Goal: Task Accomplishment & Management: Manage account settings

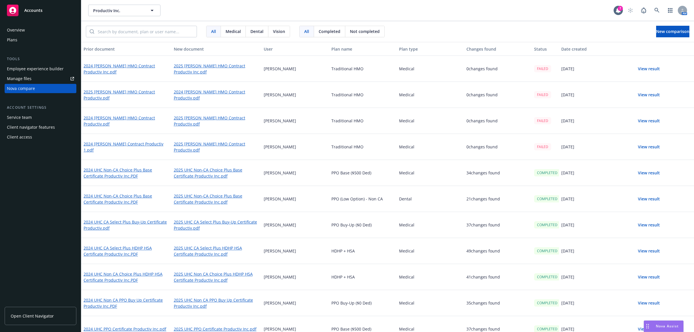
click at [21, 42] on div "Plans" at bounding box center [40, 39] width 67 height 9
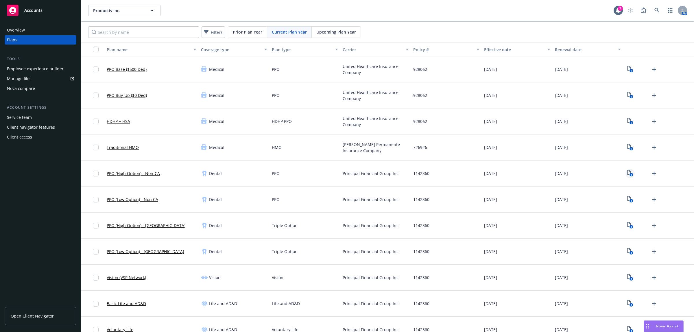
click at [627, 174] on icon "View Plan Documents" at bounding box center [628, 172] width 3 height 5
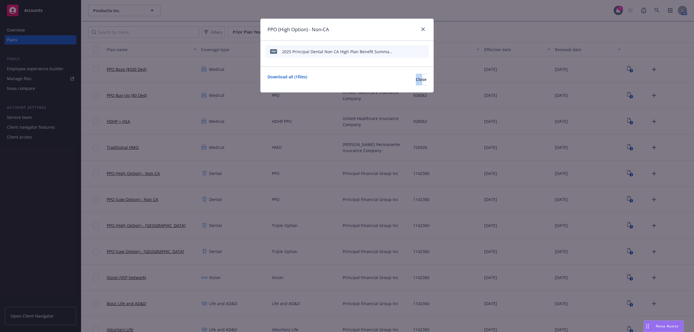
drag, startPoint x: 389, startPoint y: 138, endPoint x: 366, endPoint y: 128, distance: 25.4
click at [404, 91] on div "PPO (High Option) - Non-CA pdf 2025 Principal Dental Non CA High Plan Benefit S…" at bounding box center [347, 166] width 694 height 332
click at [348, 144] on div "PPO (High Option) - Non-CA pdf 2025 Principal Dental Non CA High Plan Benefit S…" at bounding box center [347, 166] width 694 height 332
click at [417, 77] on span "Close" at bounding box center [421, 79] width 11 height 5
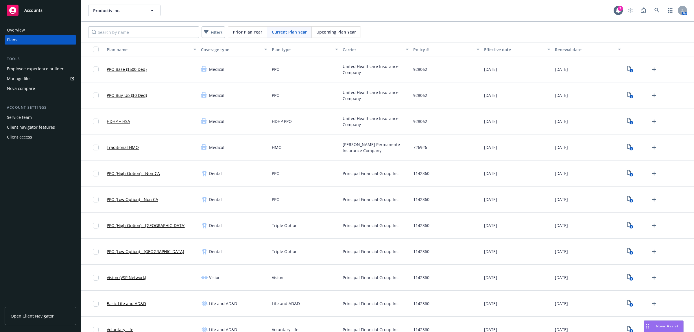
scroll to position [96, 0]
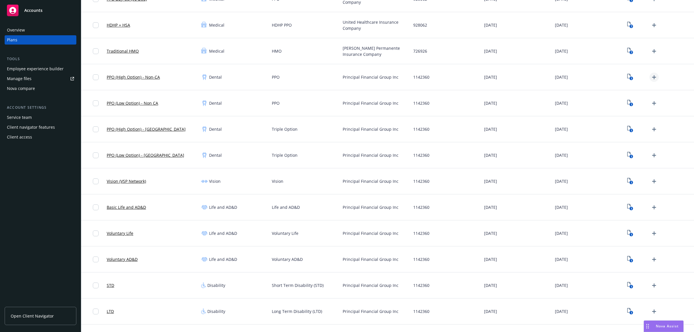
click at [651, 78] on icon "Upload Plan Documents" at bounding box center [654, 77] width 7 height 7
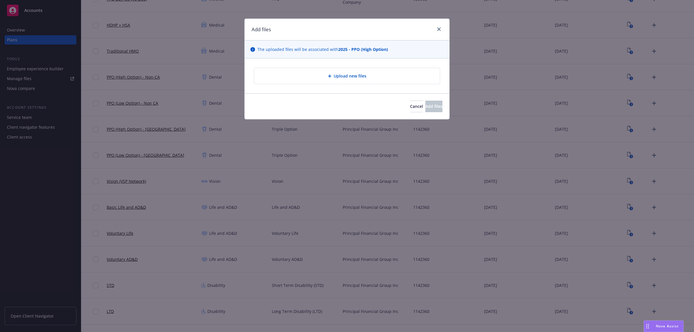
click at [307, 75] on div "Upload new files" at bounding box center [347, 76] width 176 height 7
click at [410, 109] on span "Cancel" at bounding box center [416, 106] width 13 height 5
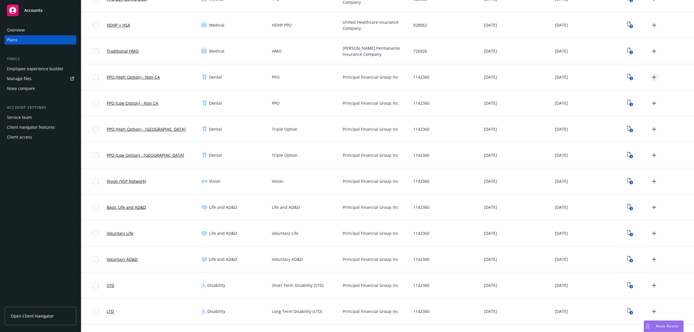
click at [651, 78] on icon "Upload Plan Documents" at bounding box center [654, 77] width 7 height 7
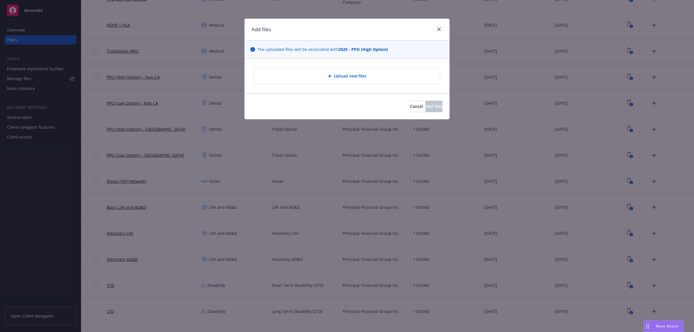
click at [339, 74] on span "Upload new files" at bounding box center [350, 76] width 33 height 6
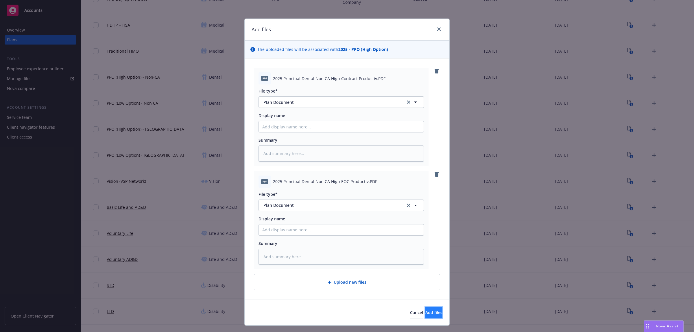
click at [425, 315] on span "Add files" at bounding box center [433, 312] width 17 height 5
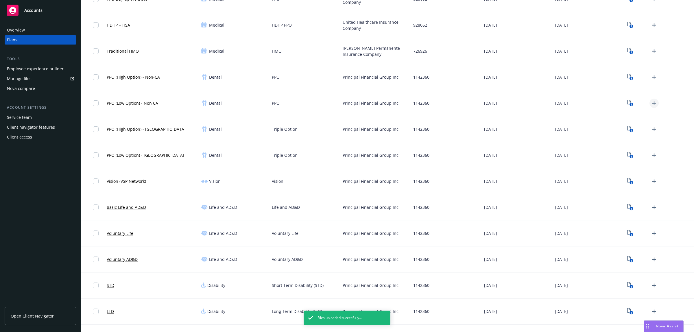
click at [651, 102] on icon "Upload Plan Documents" at bounding box center [654, 103] width 7 height 7
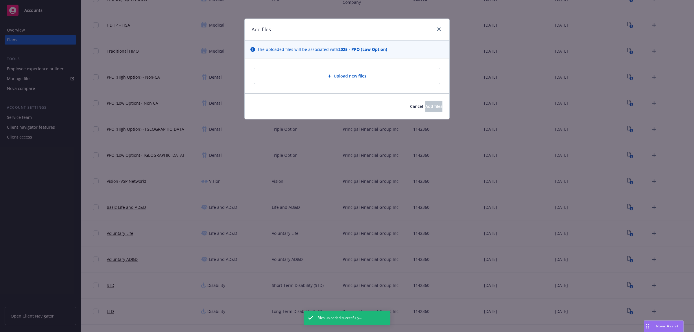
click at [359, 76] on span "Upload new files" at bounding box center [350, 76] width 33 height 6
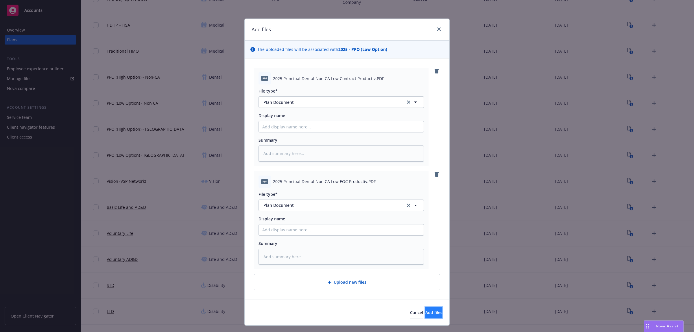
click at [425, 310] on span "Add files" at bounding box center [433, 312] width 17 height 5
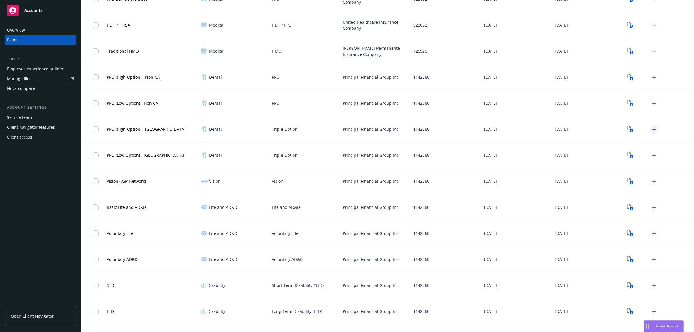
click at [651, 130] on icon "Upload Plan Documents" at bounding box center [654, 129] width 7 height 7
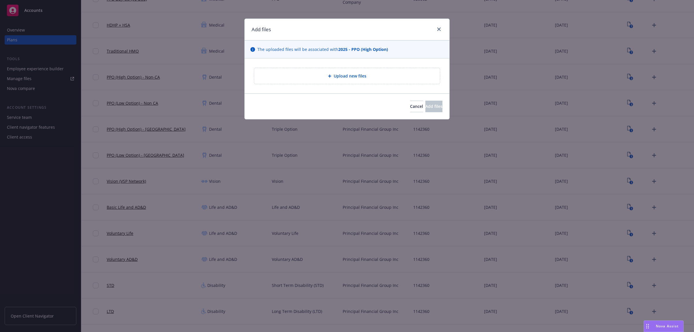
click at [352, 80] on div "Upload new files" at bounding box center [347, 76] width 186 height 16
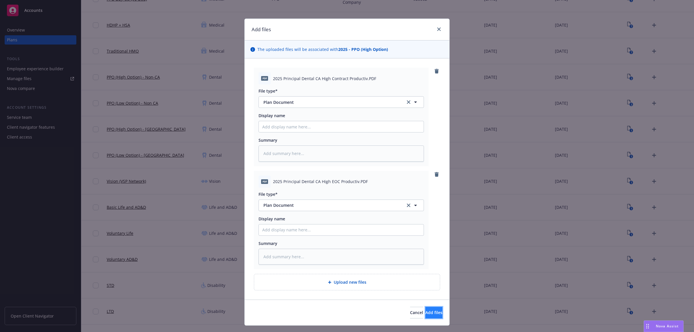
click at [427, 315] on span "Add files" at bounding box center [433, 312] width 17 height 5
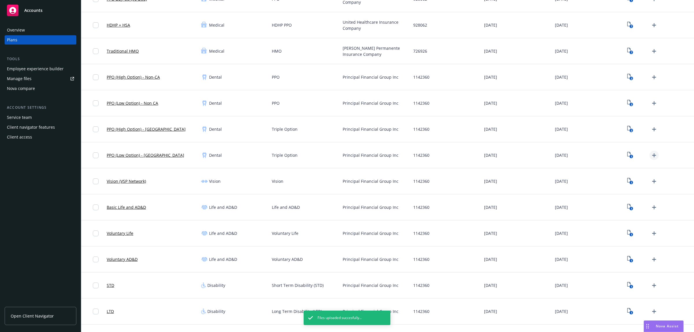
click at [651, 154] on icon "Upload Plan Documents" at bounding box center [654, 155] width 7 height 7
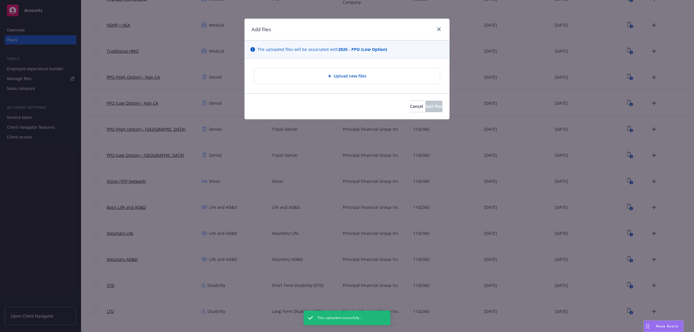
click at [337, 78] on span "Upload new files" at bounding box center [350, 76] width 33 height 6
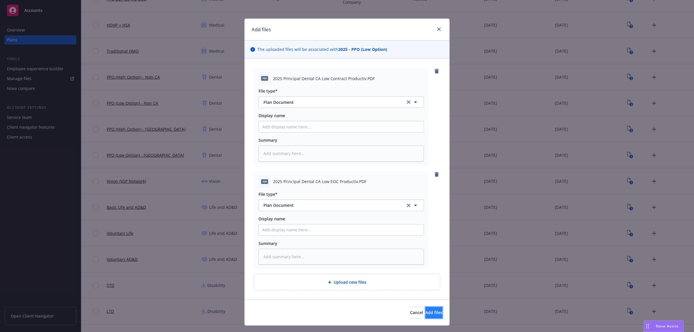
click at [425, 313] on span "Add files" at bounding box center [433, 312] width 17 height 5
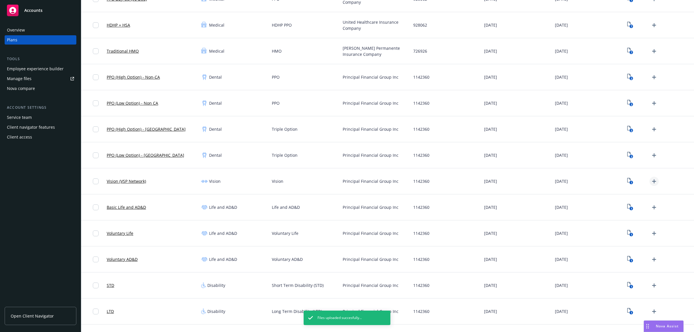
click at [651, 182] on icon "Upload Plan Documents" at bounding box center [654, 181] width 7 height 7
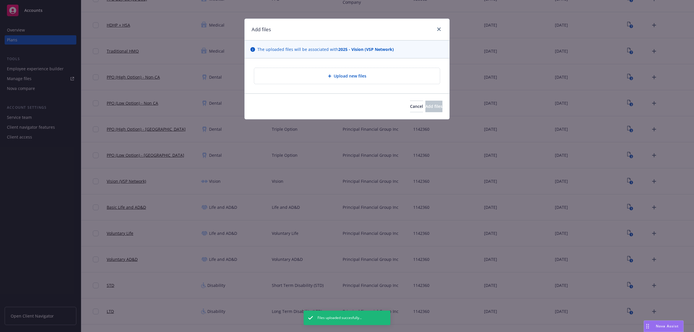
click at [386, 76] on div "Upload new files" at bounding box center [347, 76] width 176 height 7
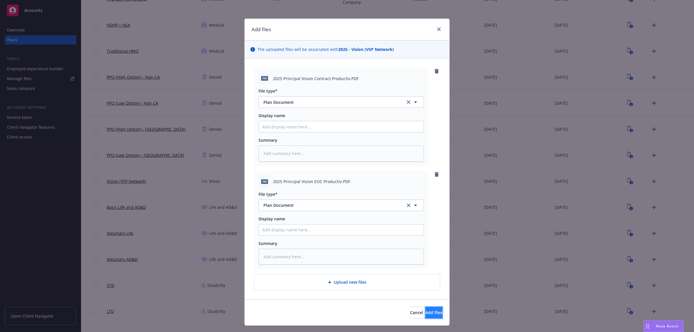
click at [426, 311] on span "Add files" at bounding box center [433, 312] width 17 height 5
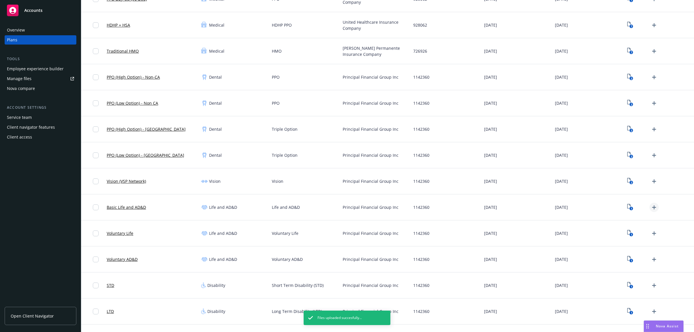
click at [652, 207] on icon "Upload Plan Documents" at bounding box center [654, 207] width 4 height 4
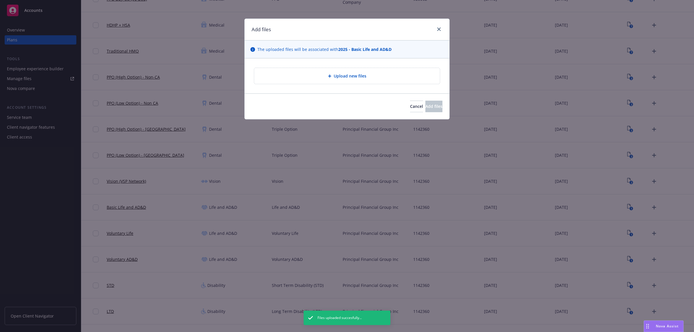
click at [363, 79] on span "Upload new files" at bounding box center [350, 76] width 33 height 6
click at [410, 109] on button "Cancel" at bounding box center [416, 107] width 13 height 12
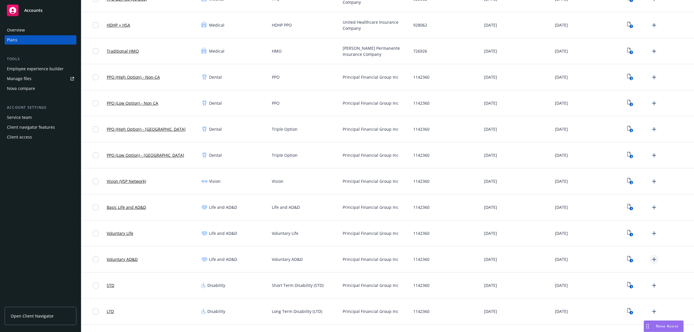
click at [651, 259] on icon "Upload Plan Documents" at bounding box center [654, 259] width 7 height 7
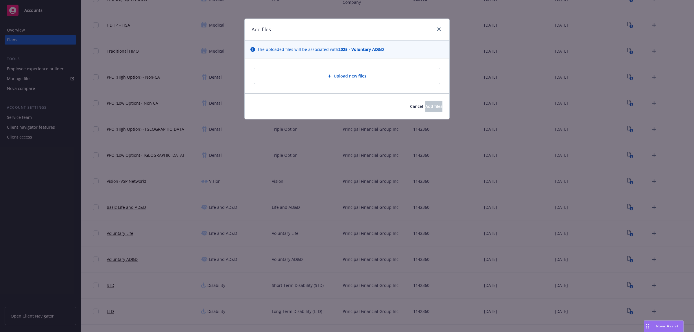
click at [378, 77] on div "Upload new files" at bounding box center [347, 76] width 176 height 7
click at [410, 104] on span "Cancel" at bounding box center [416, 106] width 13 height 5
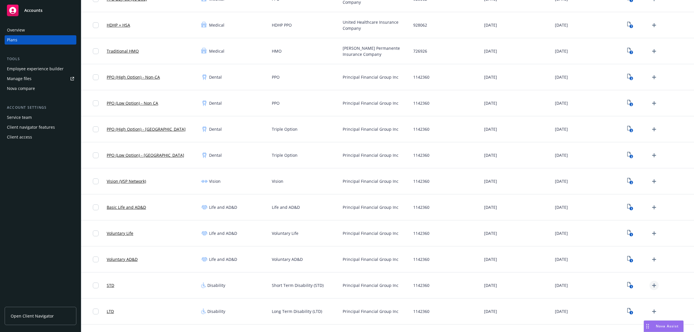
click at [651, 285] on icon "Upload Plan Documents" at bounding box center [654, 285] width 7 height 7
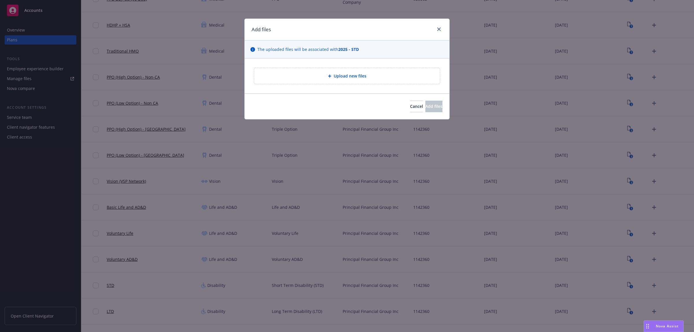
click at [329, 80] on div "Upload new files" at bounding box center [347, 76] width 186 height 16
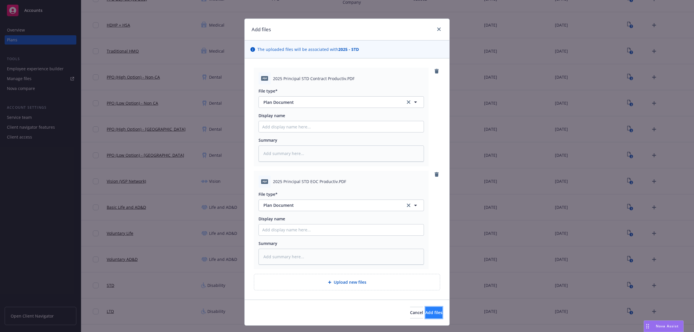
click at [430, 314] on button "Add files" at bounding box center [433, 313] width 17 height 12
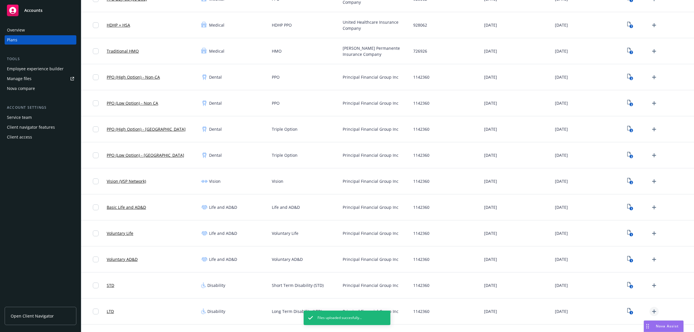
click at [650, 311] on link "Upload Plan Documents" at bounding box center [654, 311] width 9 height 9
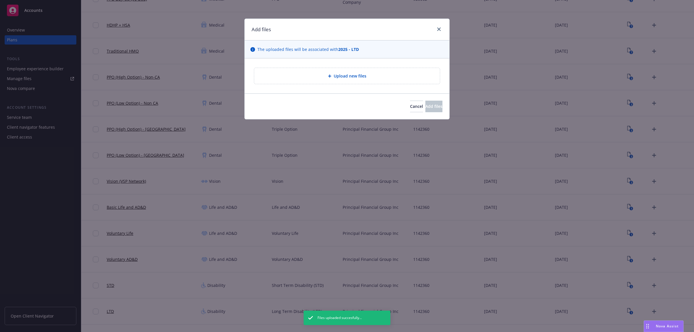
click at [330, 77] on icon at bounding box center [329, 76] width 3 height 3
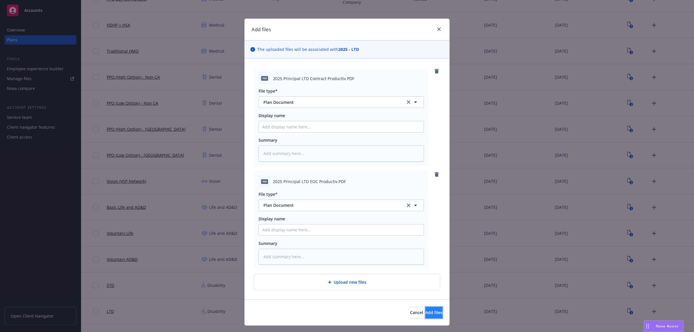
click at [433, 315] on button "Add files" at bounding box center [433, 313] width 17 height 12
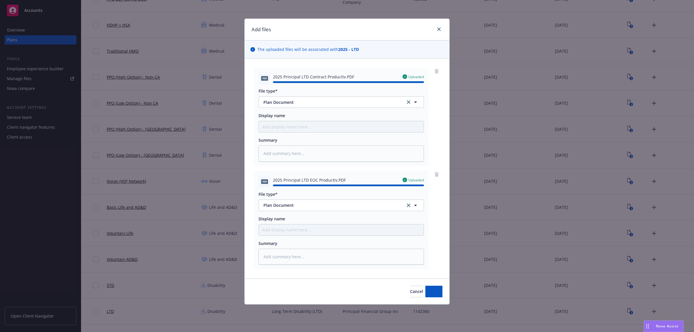
type textarea "x"
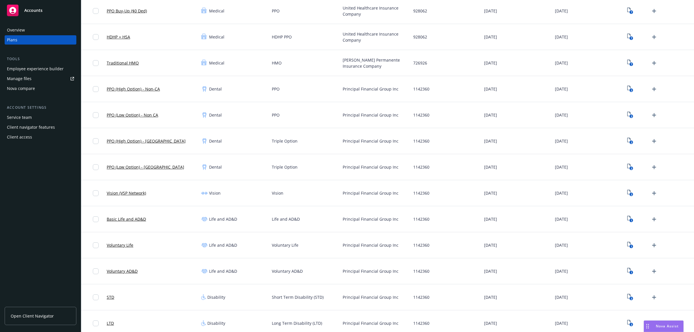
scroll to position [78, 0]
